Goal: Task Accomplishment & Management: Manage account settings

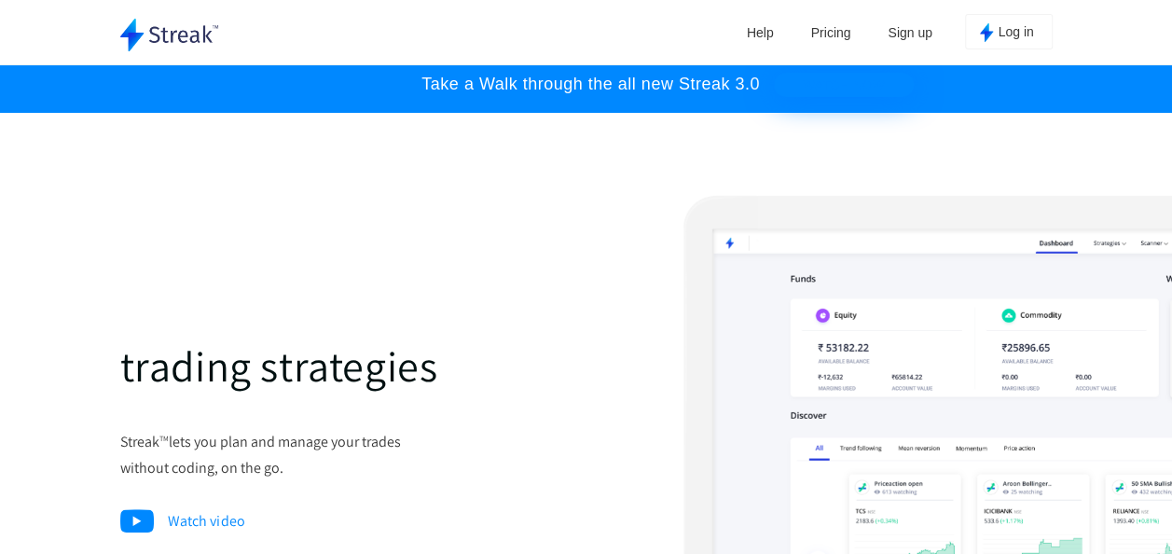
click at [824, 26] on link "Pricing" at bounding box center [831, 33] width 59 height 28
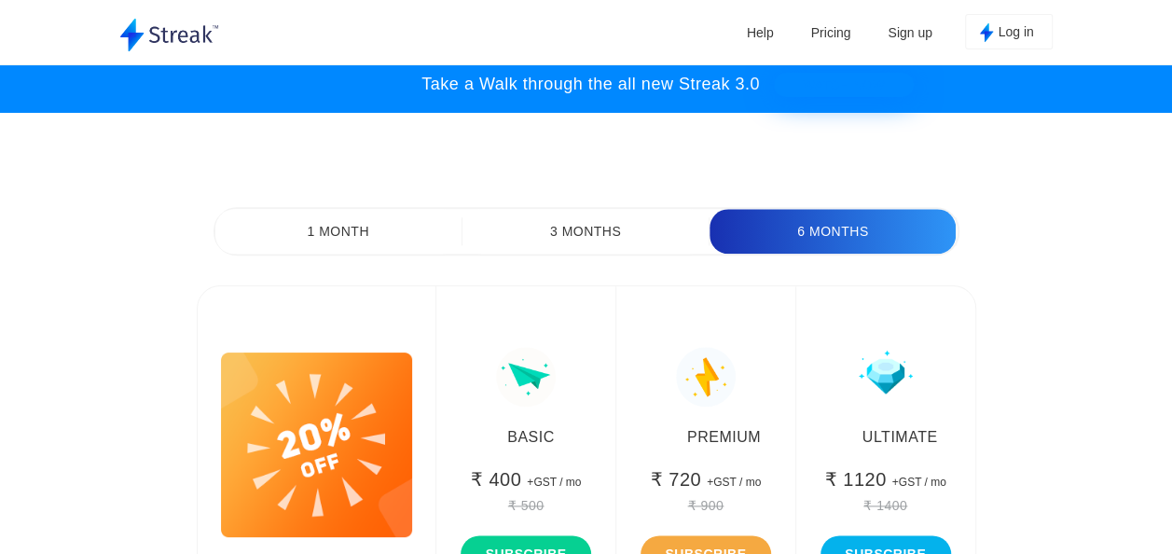
scroll to position [7991, 0]
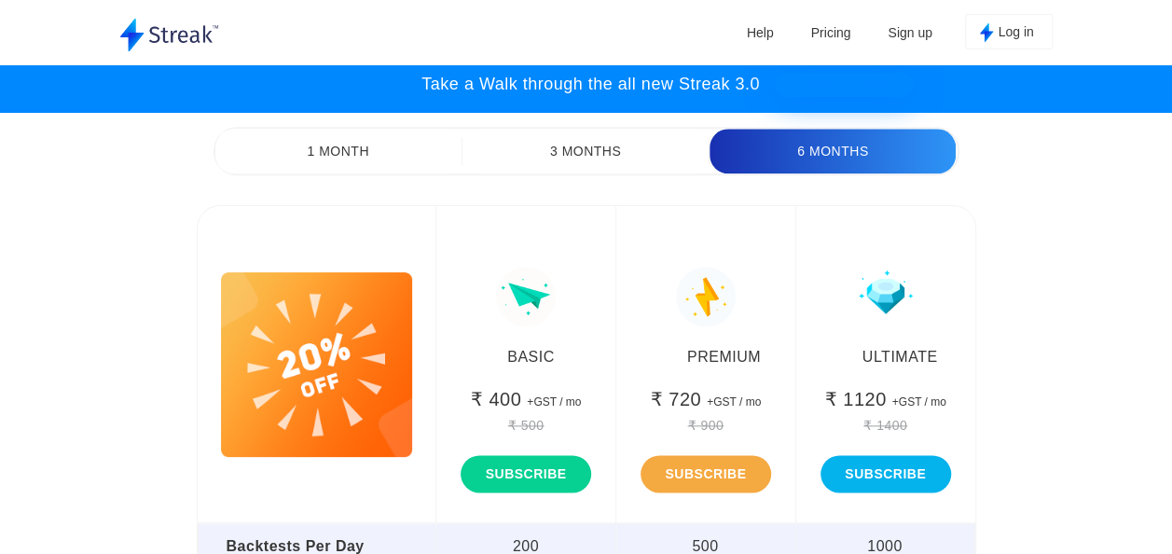
click at [391, 162] on button "1 Month" at bounding box center [338, 151] width 246 height 45
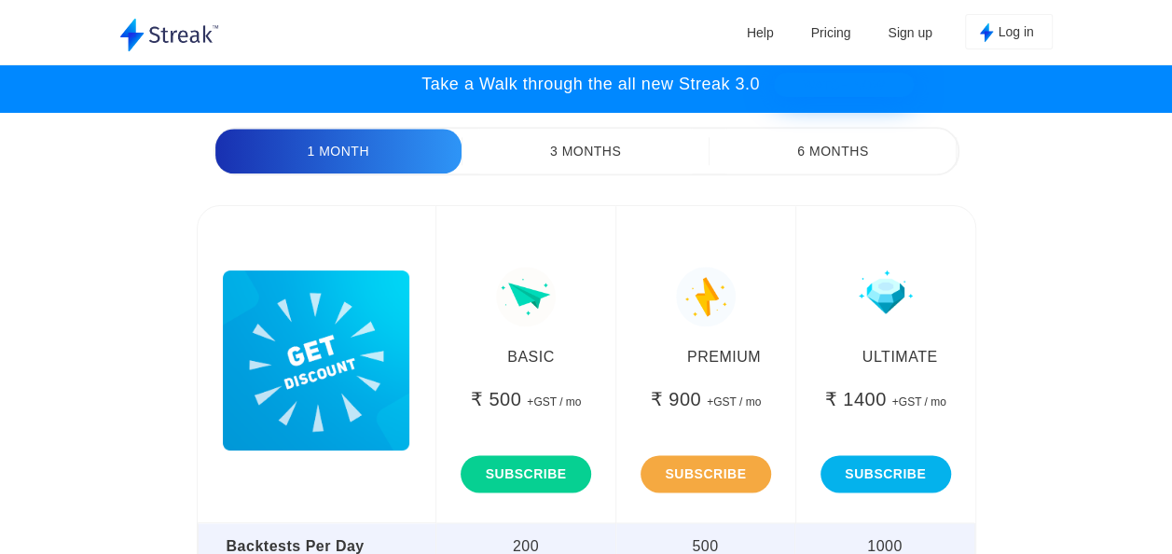
click at [813, 170] on button "6 Months" at bounding box center [833, 151] width 246 height 45
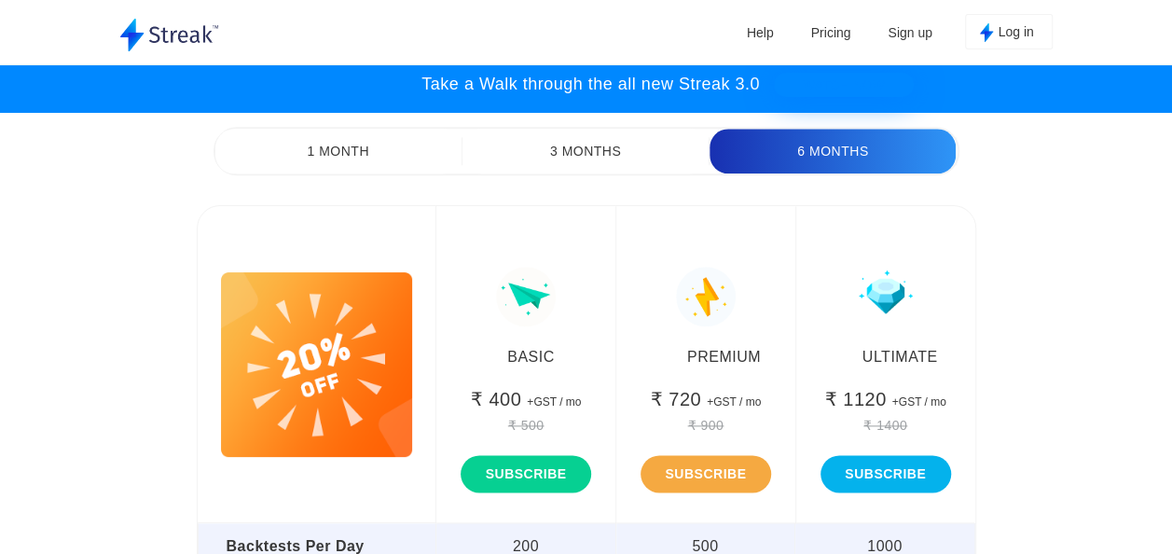
click at [813, 170] on button "6 Months" at bounding box center [833, 151] width 246 height 45
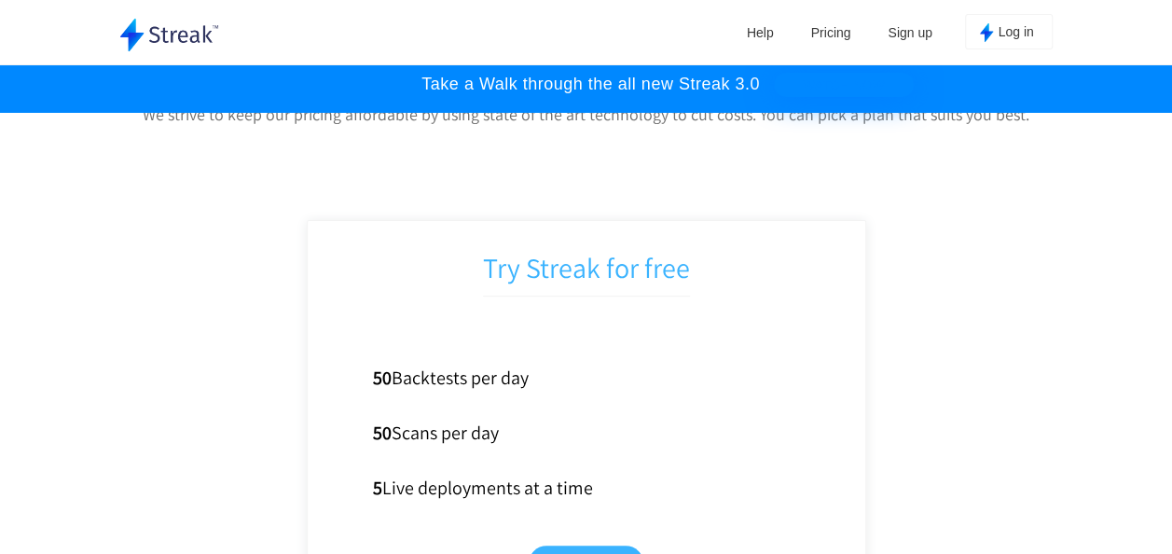
scroll to position [7275, 0]
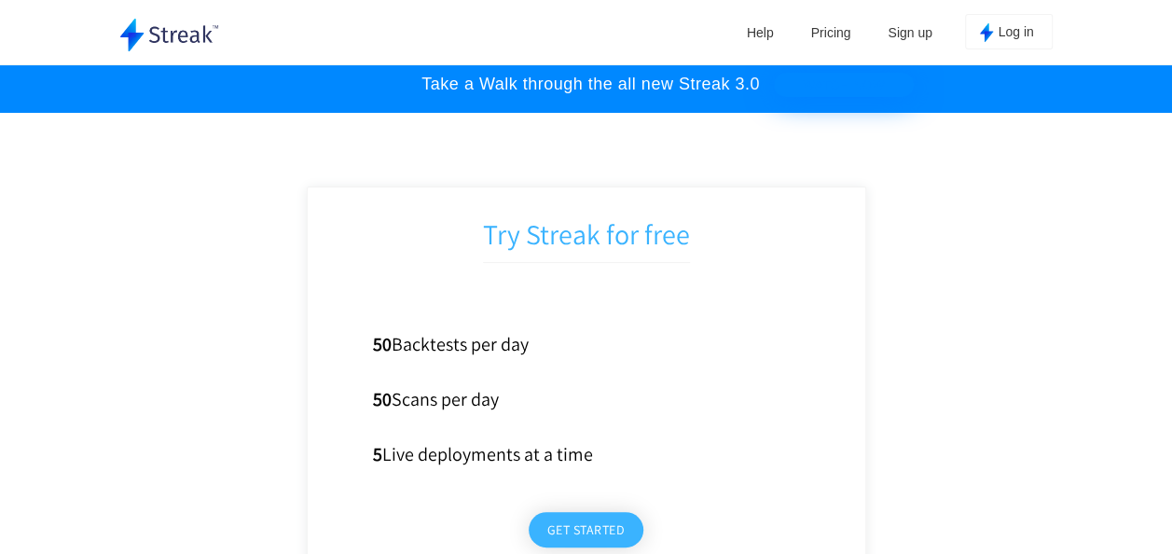
click at [627, 522] on button "Get started" at bounding box center [587, 529] width 116 height 35
click at [575, 519] on button "Get started" at bounding box center [587, 529] width 116 height 35
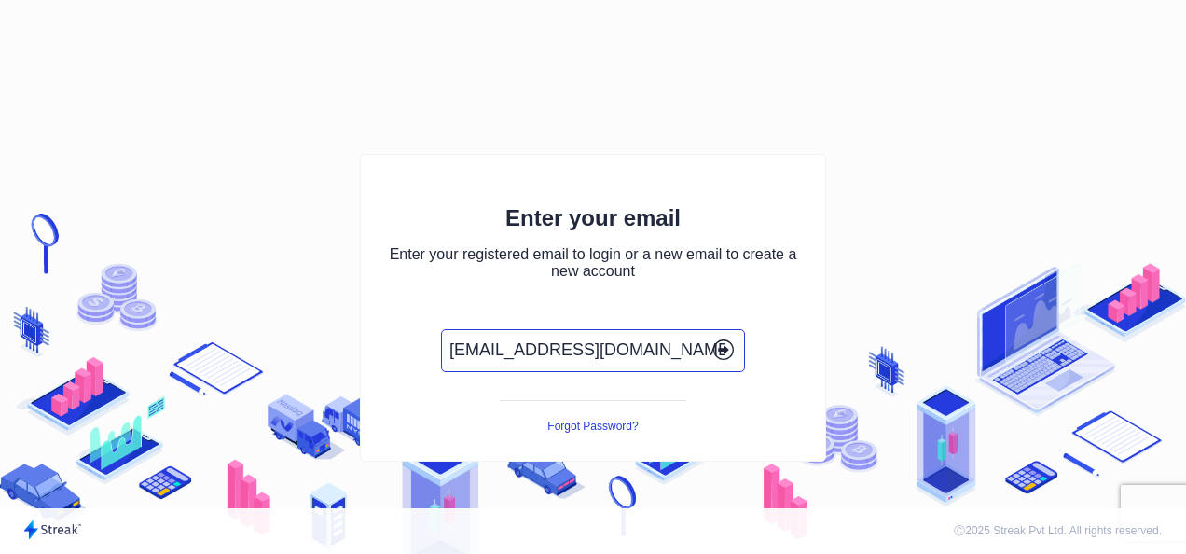
type input "[EMAIL_ADDRESS][DOMAIN_NAME]"
click at [724, 352] on icon "button" at bounding box center [721, 351] width 7 height 4
click at [718, 353] on icon "button" at bounding box center [721, 351] width 7 height 4
click at [980, 163] on div "Enter your email Enter your registered email to login or a new email to create …" at bounding box center [593, 277] width 1186 height 554
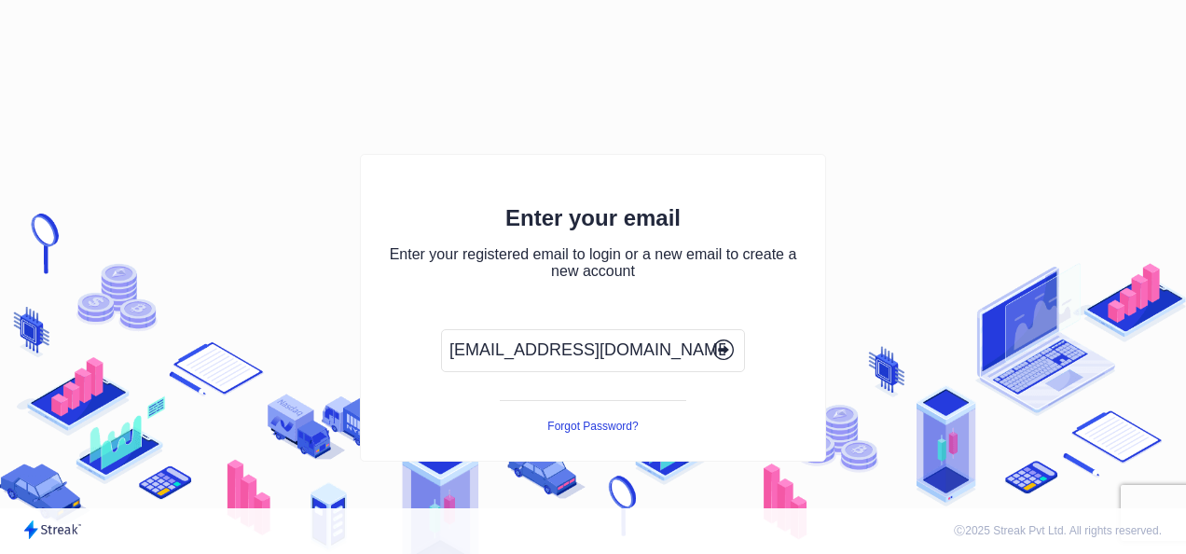
click at [727, 358] on icon "button" at bounding box center [723, 349] width 21 height 21
click at [693, 355] on input "bsprathap1989@gmail.com" at bounding box center [593, 350] width 304 height 43
click at [602, 393] on div "Enter your email Enter your registered email to login or a new email to create …" at bounding box center [593, 308] width 466 height 308
click at [730, 351] on icon "button" at bounding box center [723, 349] width 21 height 21
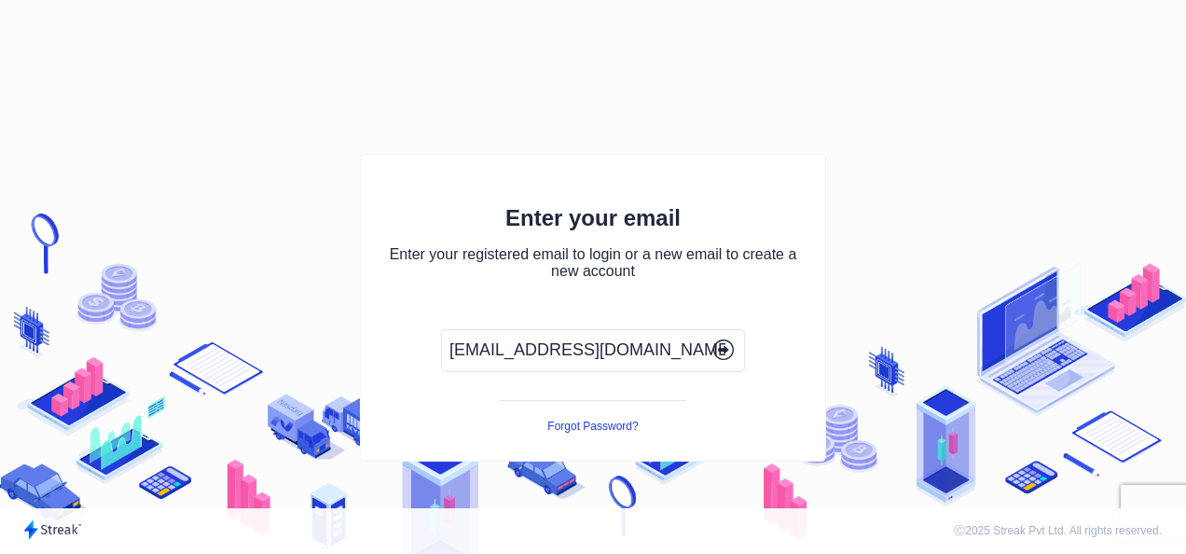
click at [730, 351] on icon "button" at bounding box center [723, 349] width 21 height 21
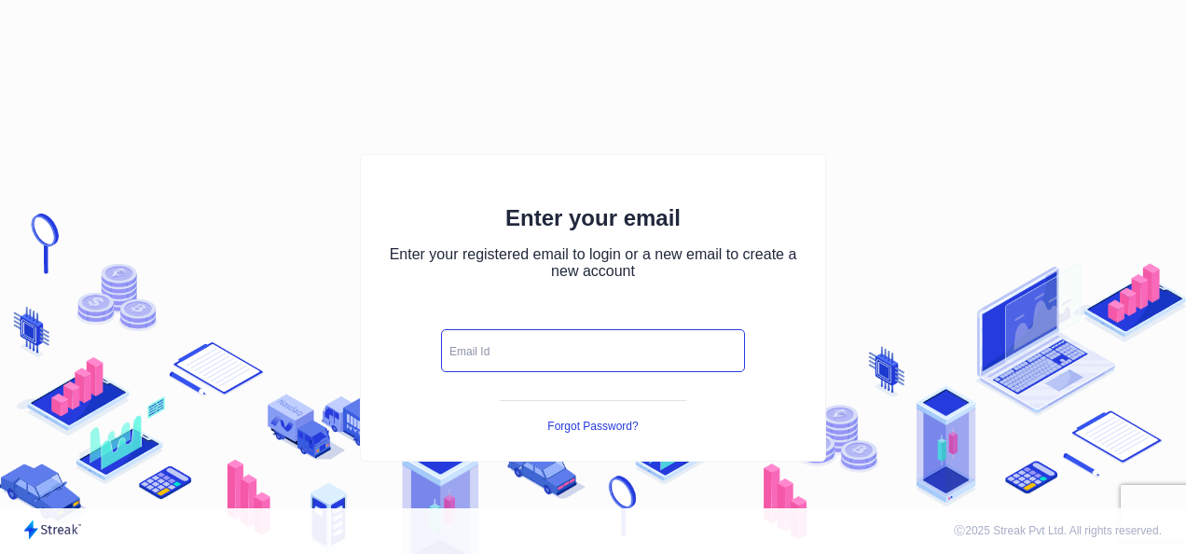
click at [619, 354] on input "text" at bounding box center [593, 350] width 304 height 43
type input "bsprathap1989@gmail.com"
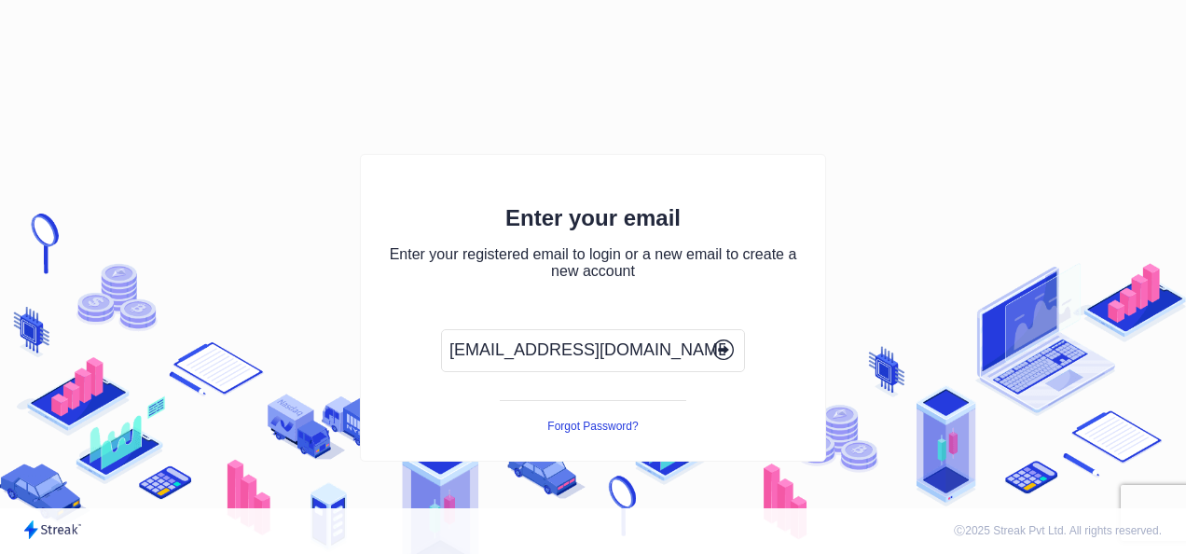
click at [727, 354] on icon "button" at bounding box center [723, 349] width 21 height 21
click at [726, 347] on icon "button" at bounding box center [723, 349] width 21 height 21
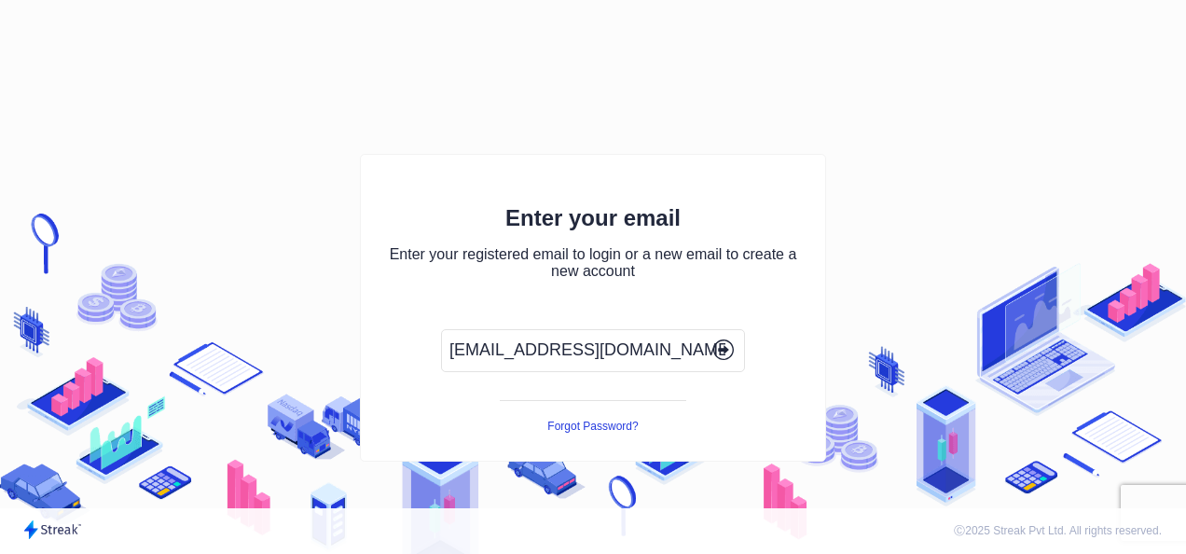
click at [726, 347] on icon "button" at bounding box center [723, 349] width 21 height 21
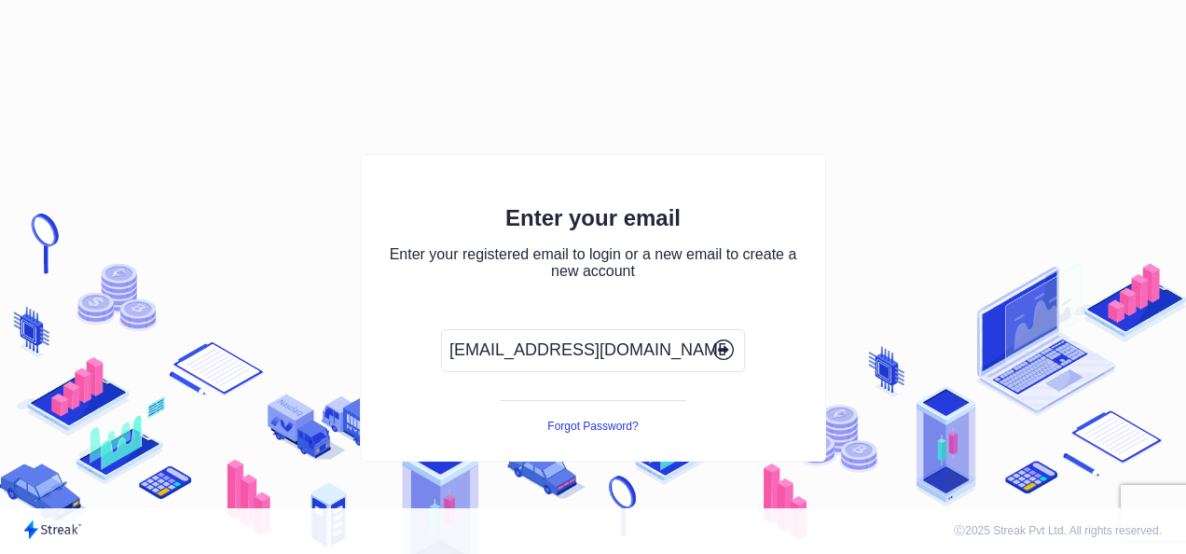
click at [726, 347] on icon "button" at bounding box center [723, 349] width 21 height 21
click at [699, 237] on div "Enter your email Enter your registered email to login or a new email to create …" at bounding box center [593, 239] width 409 height 112
click at [729, 356] on icon "button" at bounding box center [723, 349] width 21 height 21
click at [722, 342] on icon "button" at bounding box center [723, 349] width 21 height 21
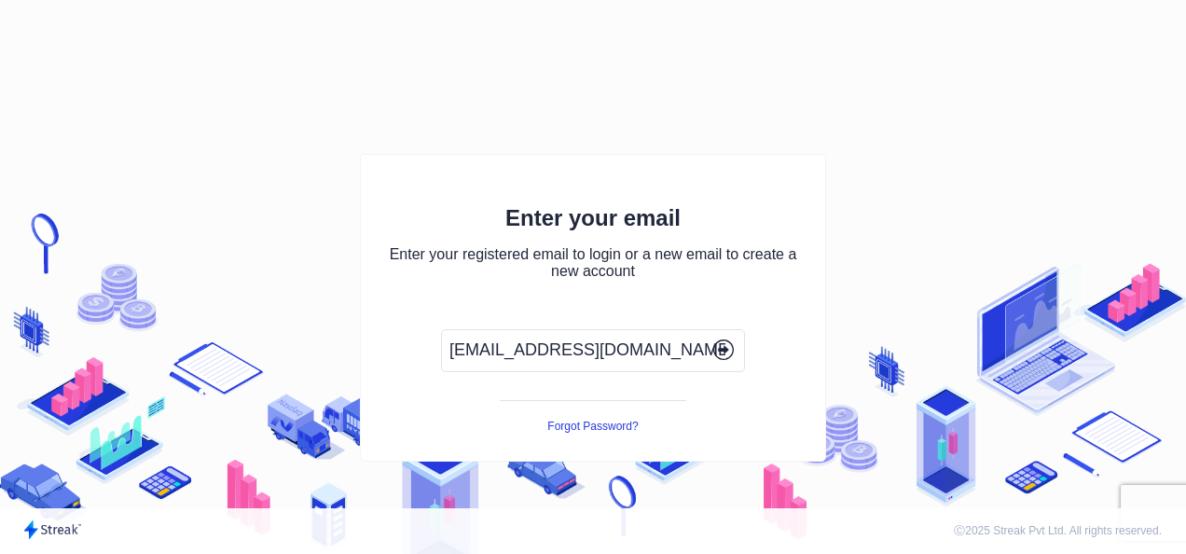
click at [722, 342] on icon "button" at bounding box center [723, 349] width 21 height 21
click at [721, 353] on icon "button" at bounding box center [723, 349] width 21 height 21
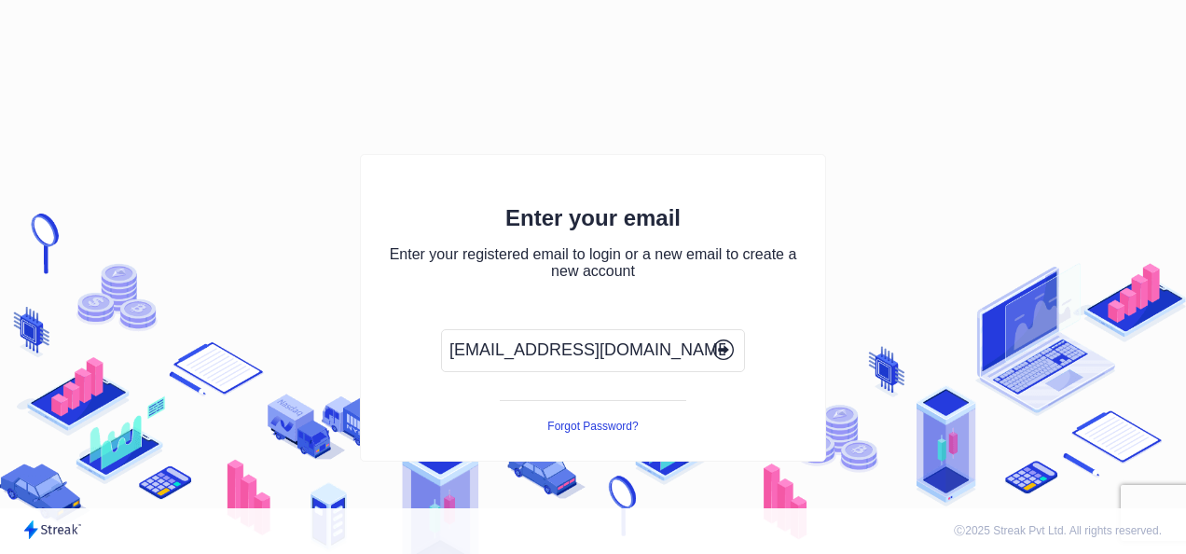
click at [721, 353] on icon "button" at bounding box center [723, 349] width 21 height 21
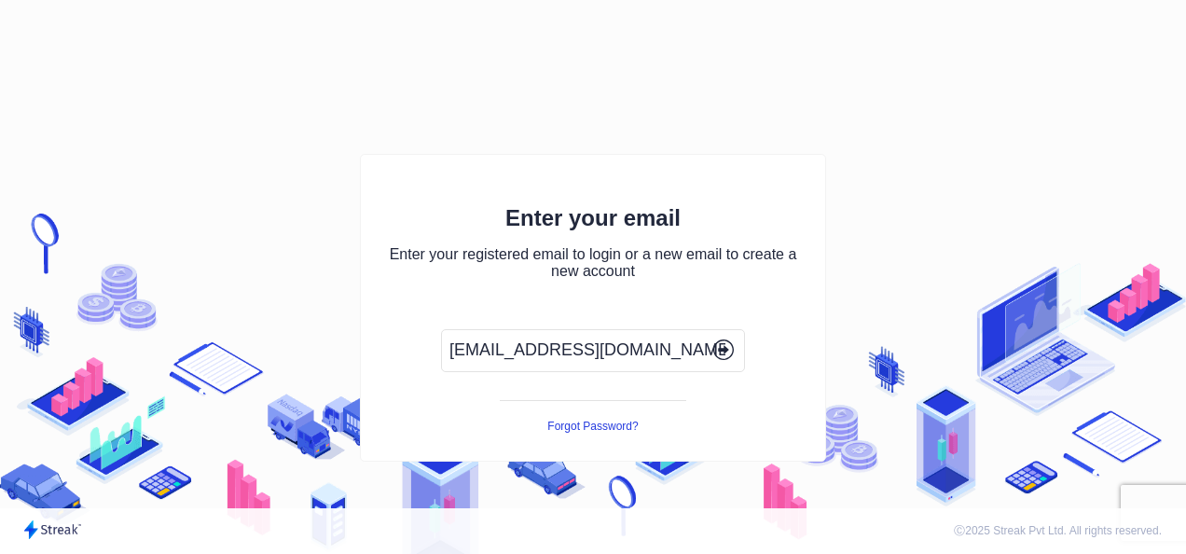
click at [718, 353] on icon "button" at bounding box center [721, 351] width 7 height 4
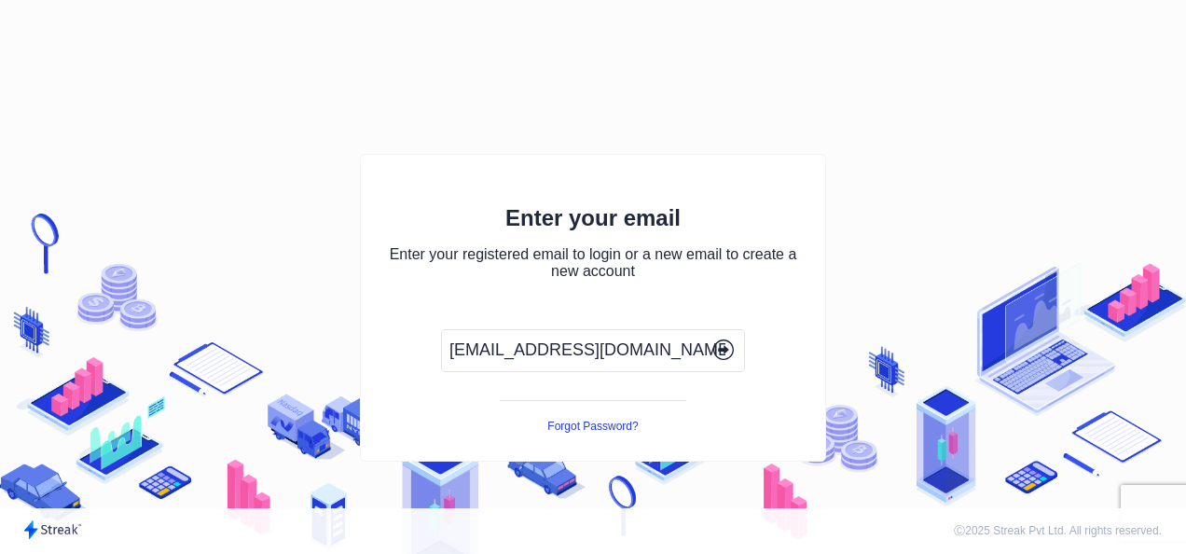
click at [718, 353] on icon "button" at bounding box center [721, 351] width 7 height 4
click at [602, 427] on button "Forgot Password?" at bounding box center [592, 426] width 90 height 13
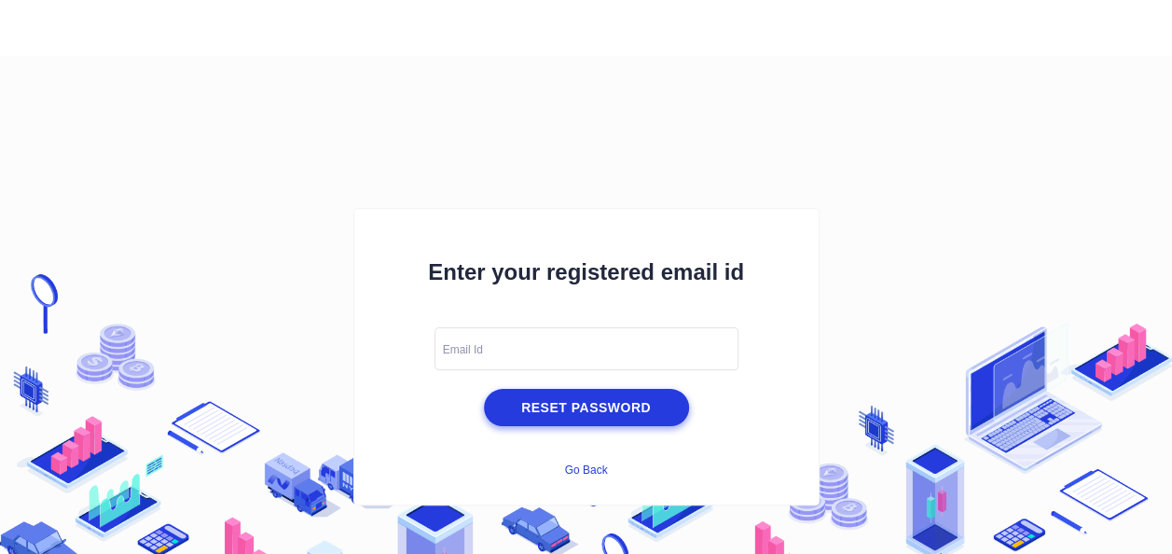
click at [599, 465] on button "Go Back" at bounding box center [585, 470] width 43 height 13
